Goal: Information Seeking & Learning: Learn about a topic

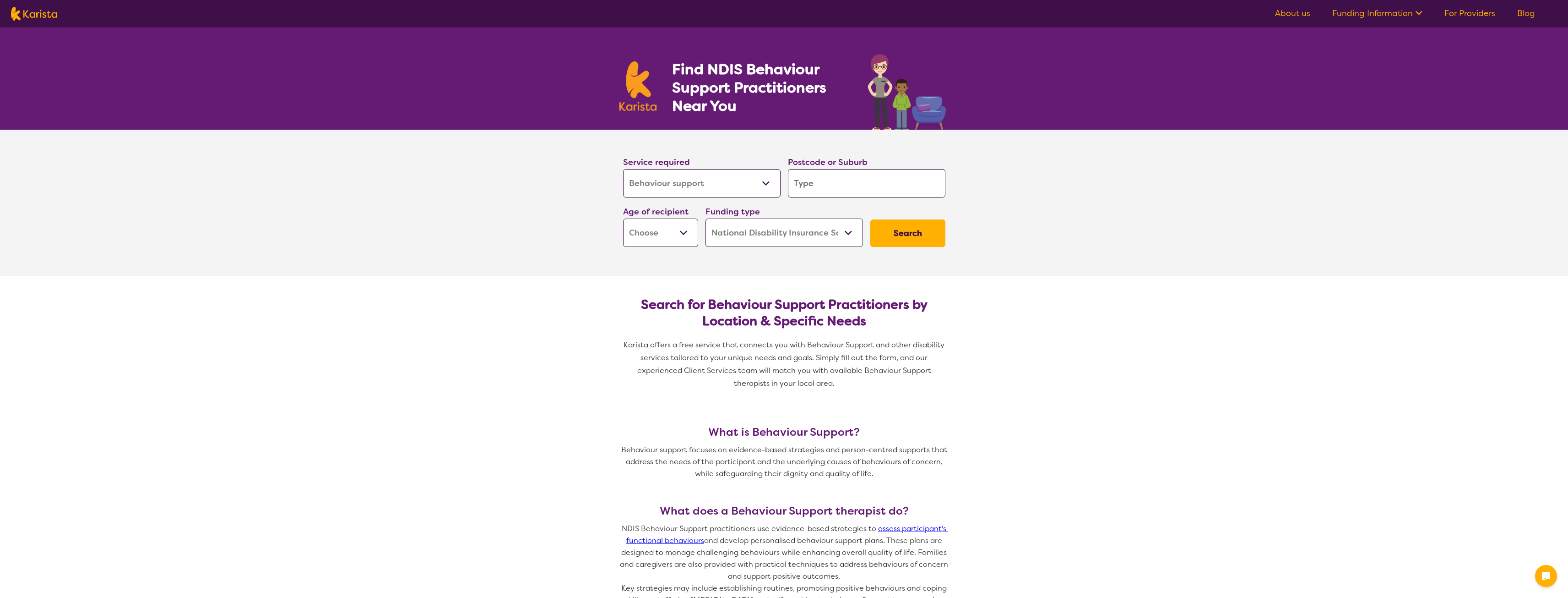
select select "Behaviour support"
select select "NDIS"
select select "Behaviour support"
select select "NDIS"
click at [740, 182] on select "Allied Health Assistant Assessment ([MEDICAL_DATA] or [MEDICAL_DATA]) Behaviour…" at bounding box center [702, 183] width 158 height 29
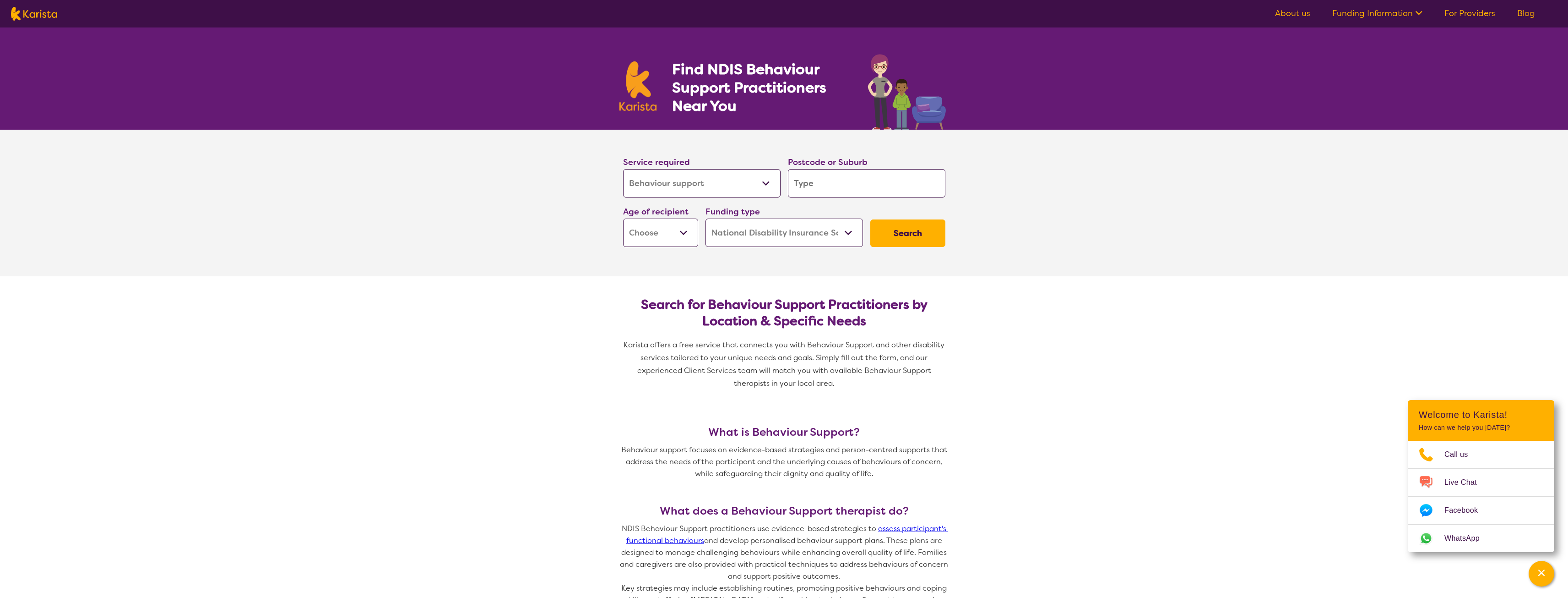
click at [829, 189] on input "search" at bounding box center [866, 183] width 158 height 29
type input "4018"
click at [684, 234] on select "Early Childhood - 0 to 9 Child - 10 to 11 Adolescent - 12 to 17 Adult - 18 to 6…" at bounding box center [660, 233] width 75 height 29
select select "AS"
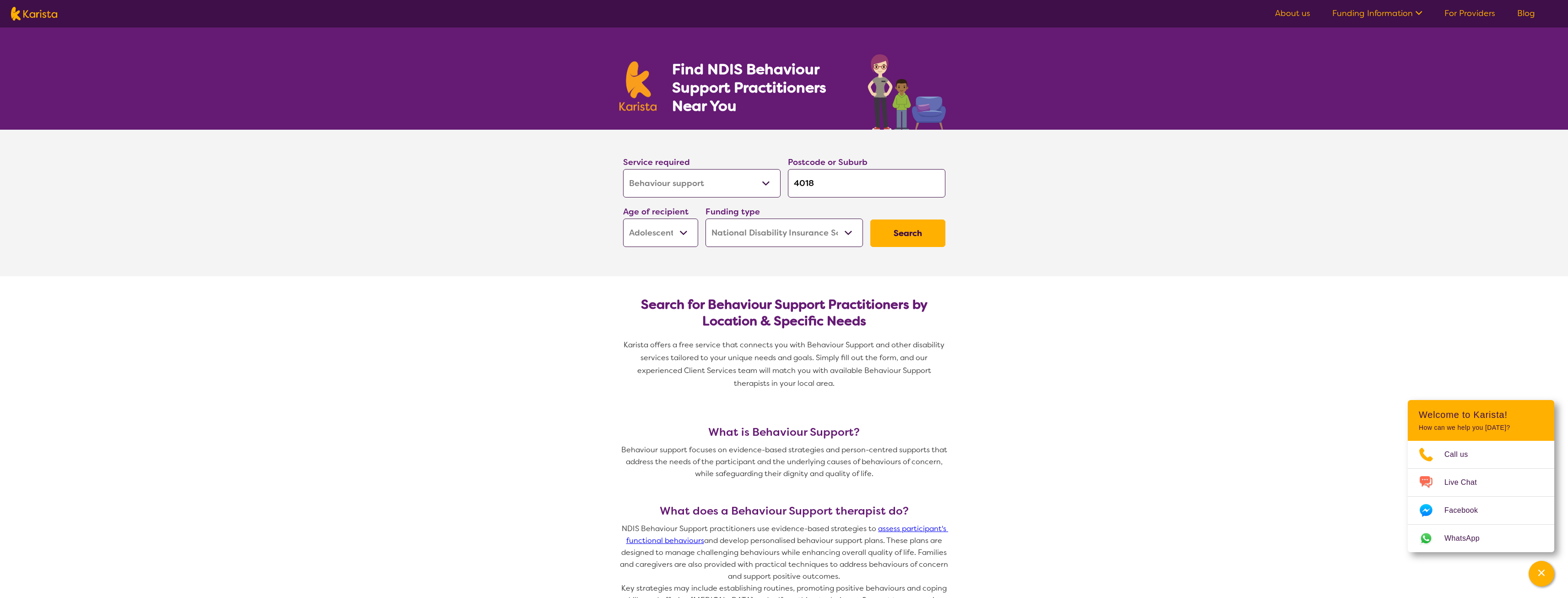
click at [623, 219] on select "Early Childhood - 0 to 9 Child - 10 to 11 Adolescent - 12 to 17 Adult - 18 to 6…" at bounding box center [660, 233] width 75 height 29
select select "AS"
click at [821, 234] on select "Home Care Package (HCP) National Disability Insurance Scheme (NDIS) I don't know" at bounding box center [784, 233] width 158 height 29
select select "i-don-t-know"
click at [705, 219] on select "Home Care Package (HCP) National Disability Insurance Scheme (NDIS) I don't know" at bounding box center [784, 233] width 158 height 29
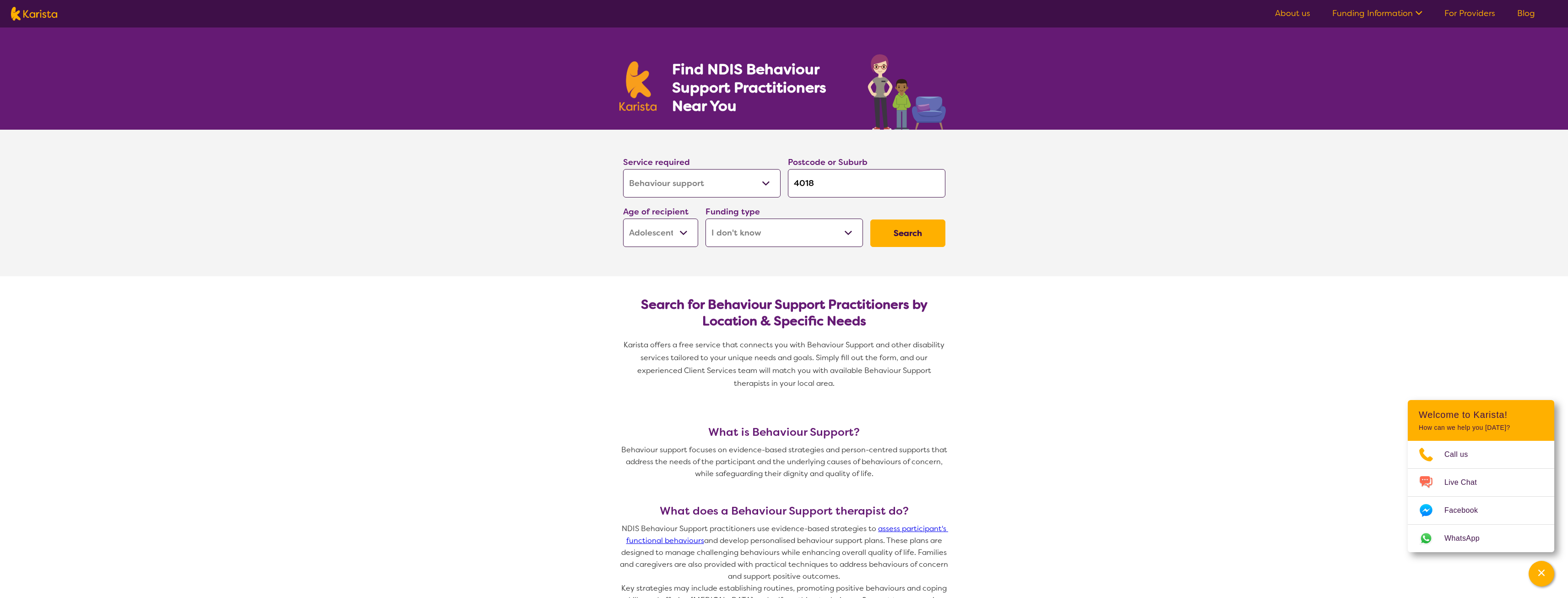
select select "i-don-t-know"
click at [922, 235] on button "Search" at bounding box center [908, 233] width 75 height 27
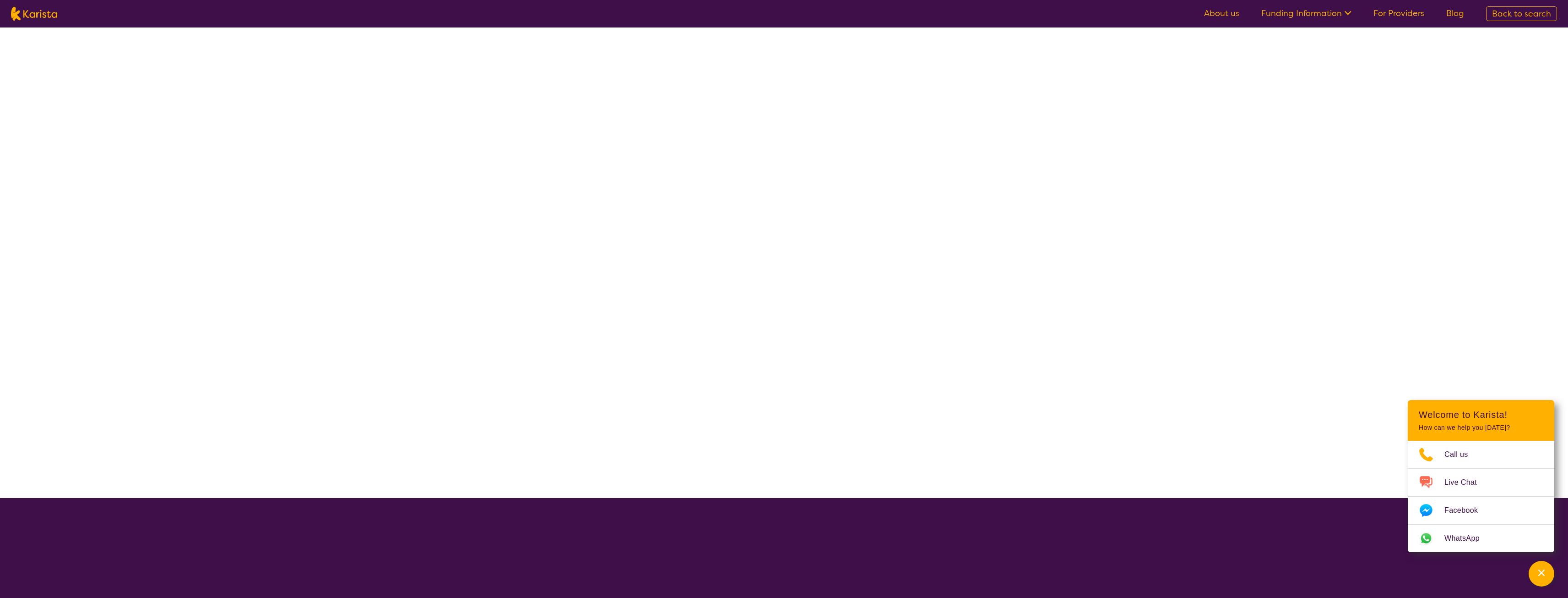
select select "Behaviour support"
select select "AS"
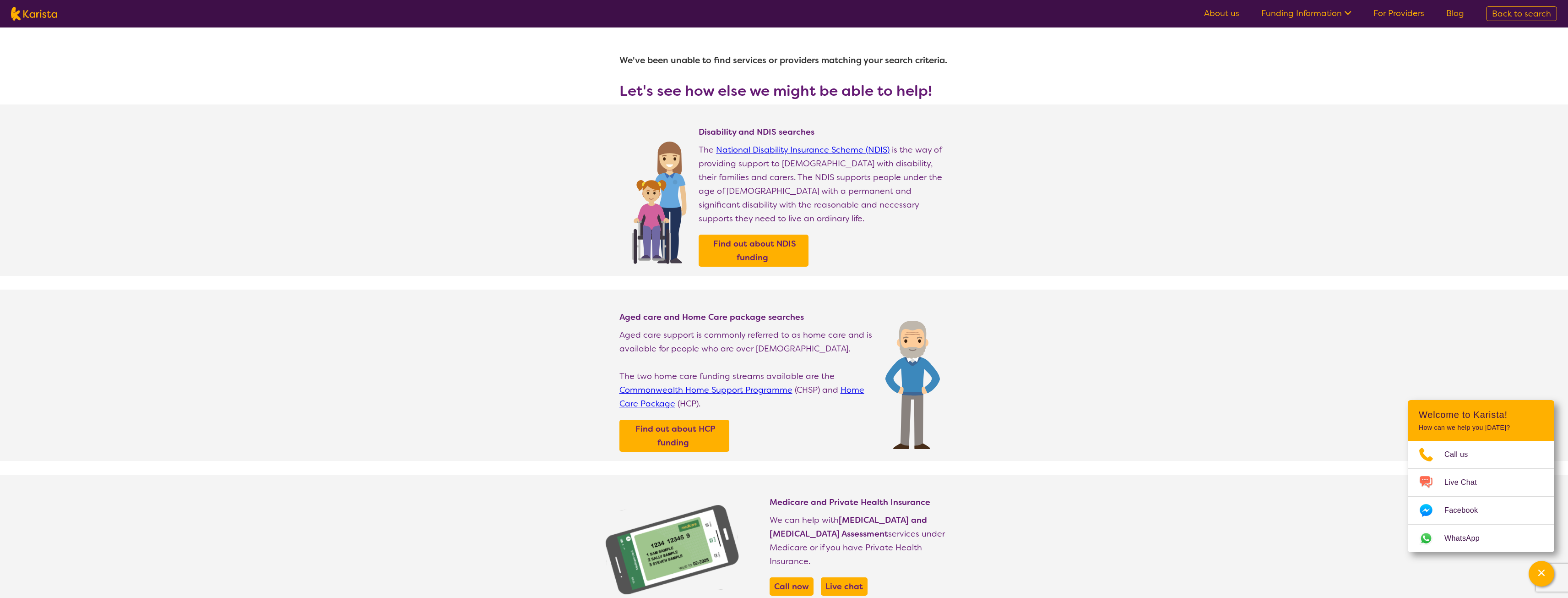
select select "Behaviour support"
select select "AS"
select select "NDIS"
select select "Behaviour support"
select select "AS"
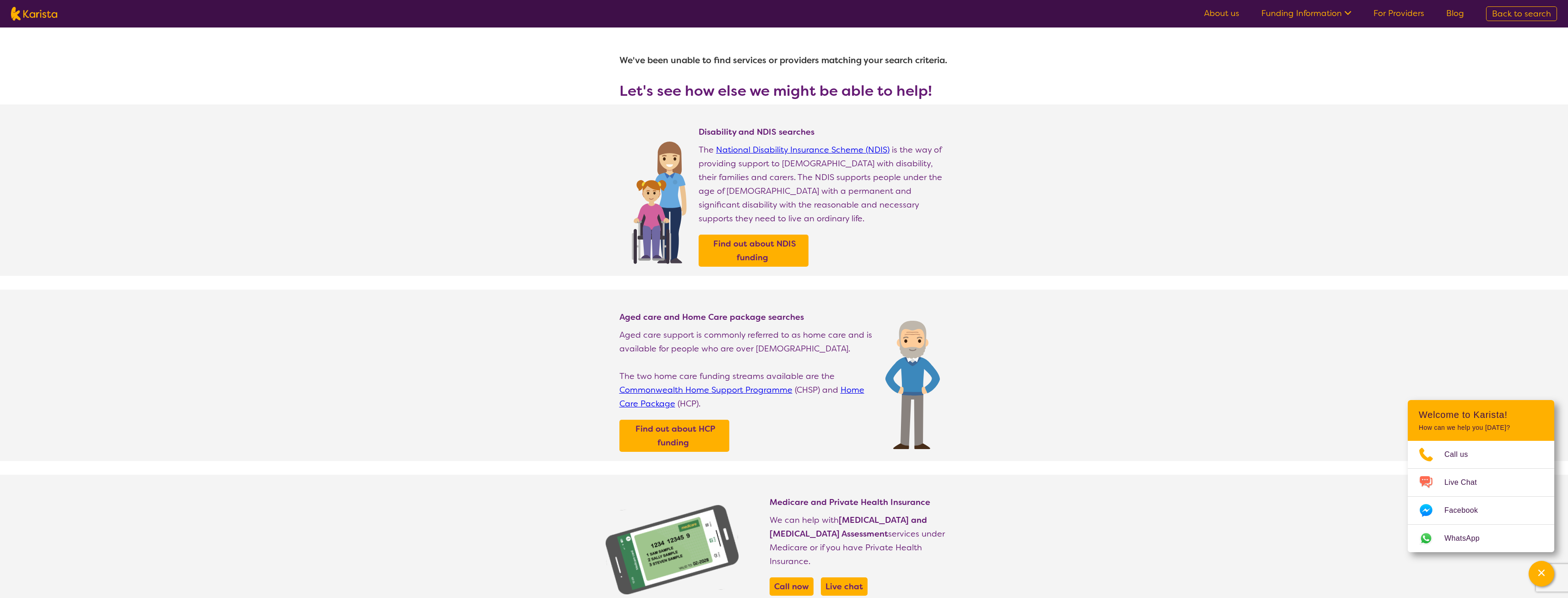
select select "NDIS"
